Goal: Task Accomplishment & Management: Manage account settings

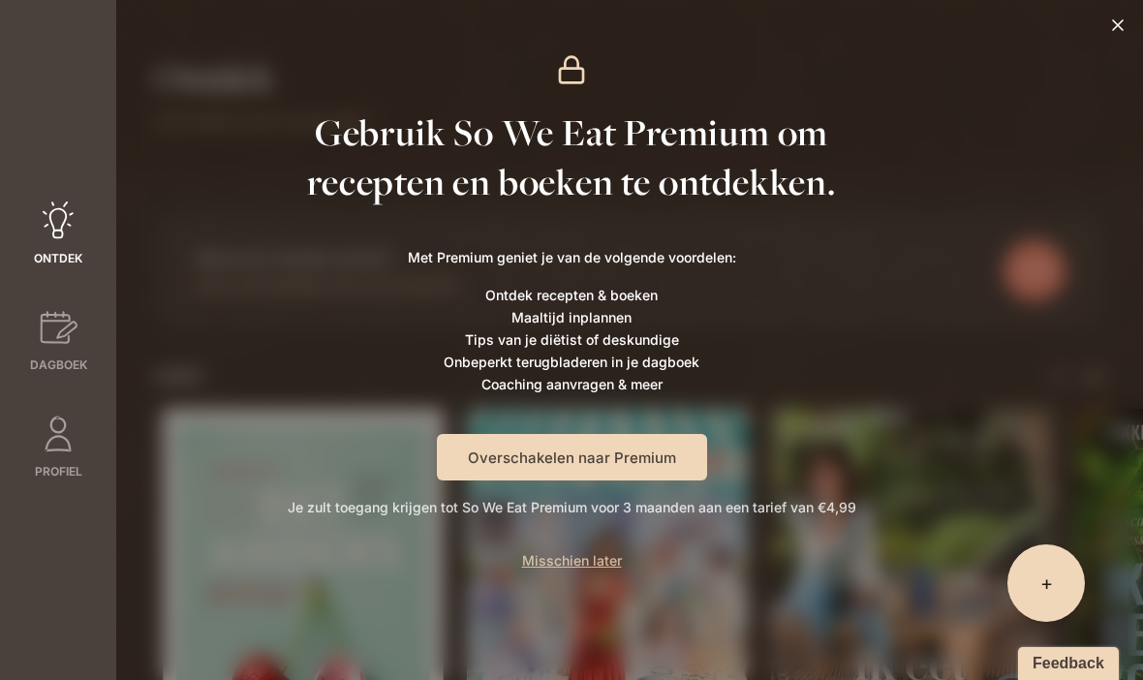
scroll to position [12, 0]
click at [613, 559] on span "Misschien later" at bounding box center [572, 560] width 100 height 16
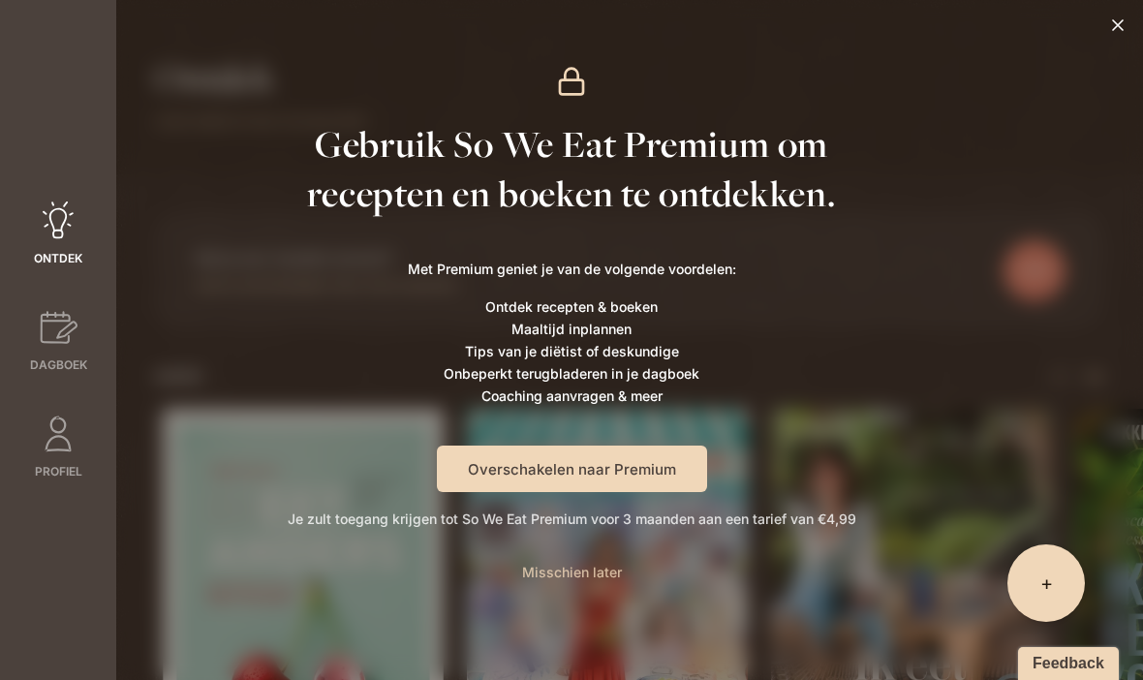
click at [601, 571] on span "Misschien later" at bounding box center [572, 572] width 100 height 16
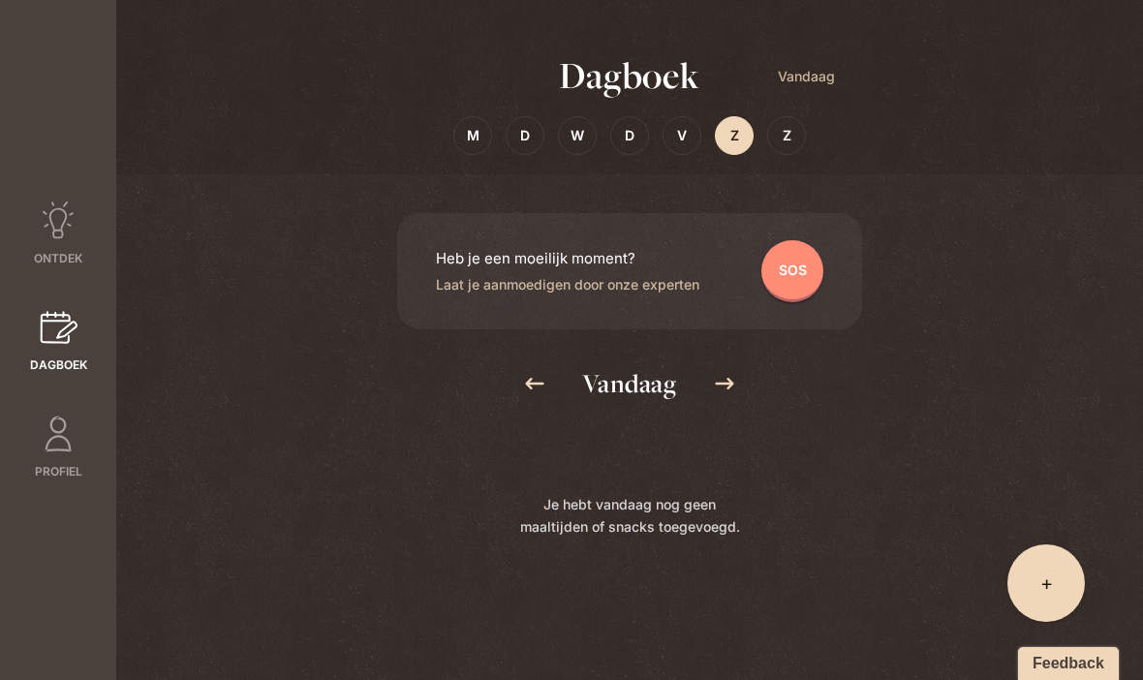
click at [818, 84] on span "Vandaag" at bounding box center [806, 76] width 57 height 22
click at [732, 152] on div "Z" at bounding box center [734, 135] width 39 height 39
click at [733, 394] on icon at bounding box center [724, 383] width 23 height 23
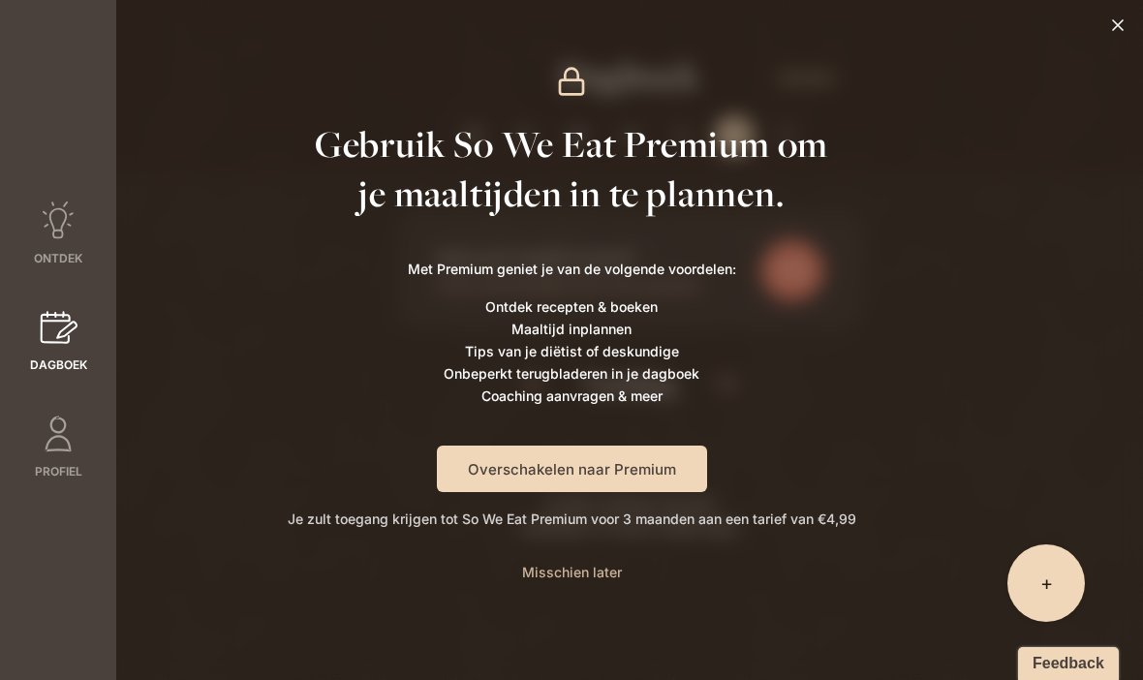
click at [583, 575] on span "Misschien later" at bounding box center [572, 572] width 100 height 16
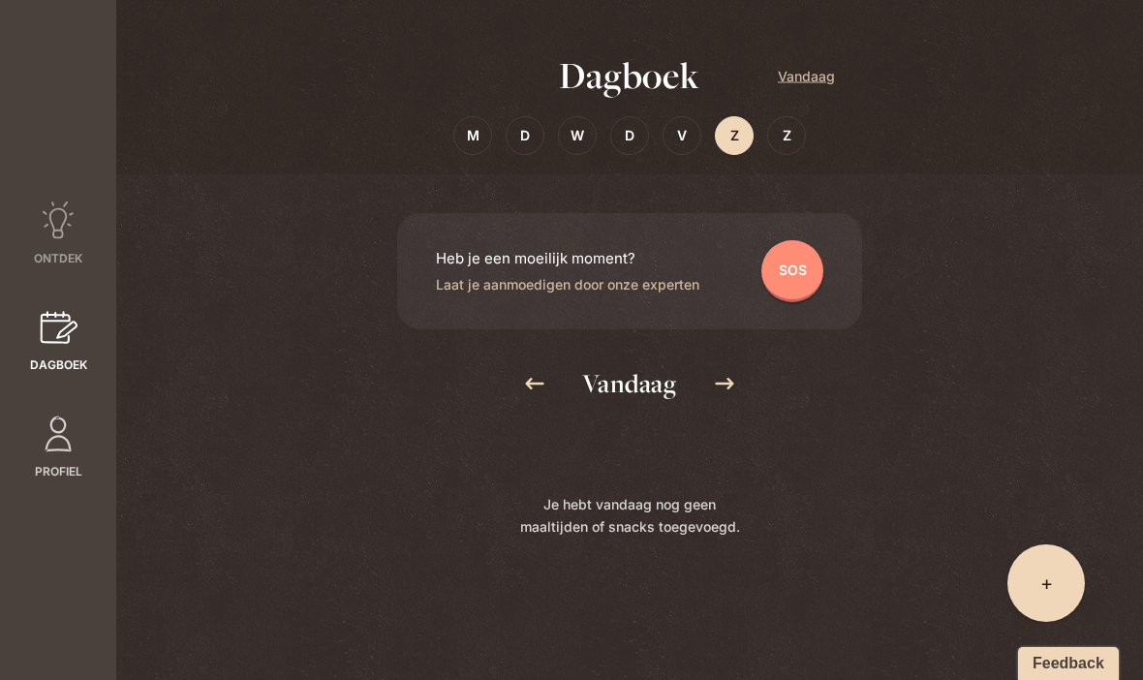
click at [49, 419] on icon at bounding box center [58, 433] width 39 height 39
